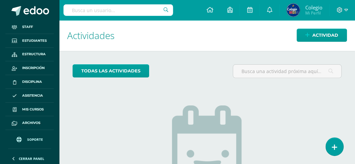
click at [100, 11] on input "text" at bounding box center [119, 9] width 110 height 11
type input "daniela morales"
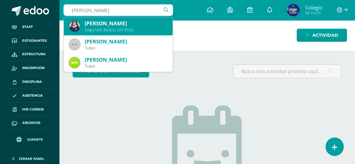
click at [99, 26] on div "Daniela Cristina Morales Payés" at bounding box center [126, 23] width 83 height 7
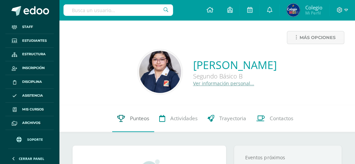
click at [133, 116] on span "Punteos" at bounding box center [139, 118] width 19 height 7
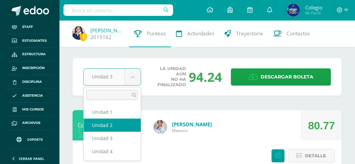
select select "Unidad 2"
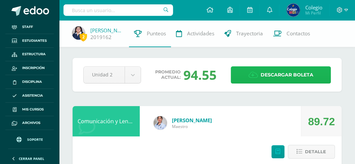
click at [274, 74] on span "Descargar boleta" at bounding box center [287, 75] width 53 height 16
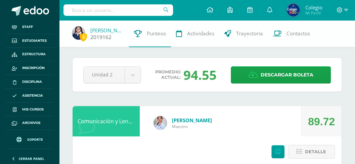
click at [96, 31] on link "[PERSON_NAME]" at bounding box center [107, 30] width 34 height 7
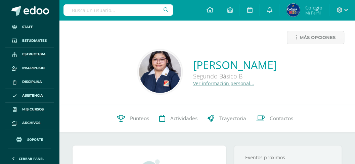
click at [193, 85] on link "Ver información personal..." at bounding box center [223, 83] width 61 height 6
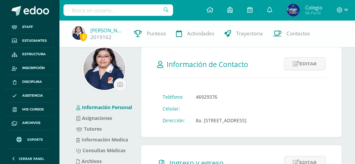
scroll to position [22, 0]
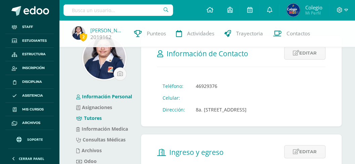
click at [89, 118] on link "Tutores" at bounding box center [89, 118] width 26 height 6
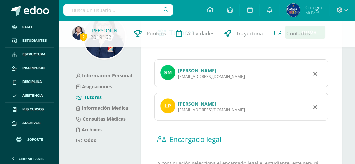
scroll to position [45, 0]
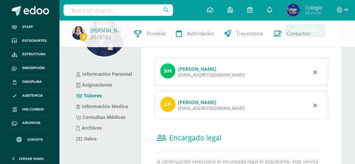
click at [192, 102] on link "[PERSON_NAME]" at bounding box center [197, 102] width 38 height 6
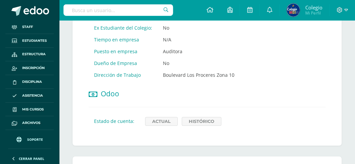
scroll to position [426, 0]
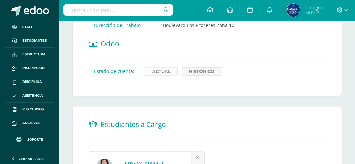
click at [167, 68] on link "Actual" at bounding box center [161, 71] width 33 height 9
